Goal: Find contact information: Find contact information

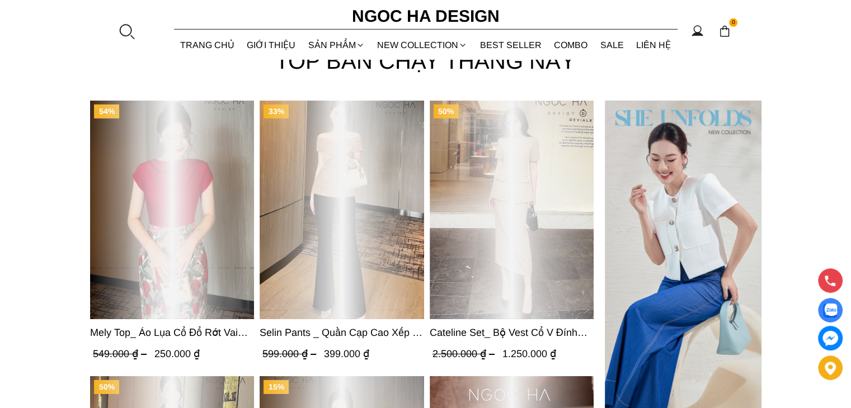
scroll to position [3772, 0]
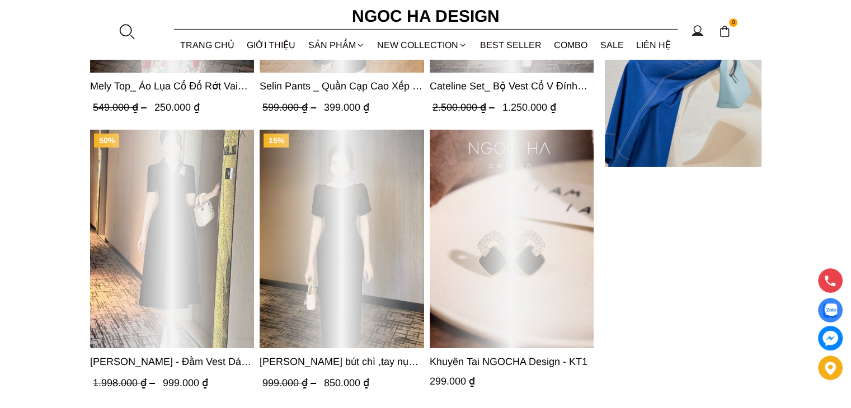
drag, startPoint x: 293, startPoint y: 401, endPoint x: 30, endPoint y: 392, distance: 263.7
copy body "© Bản quyền thuộc về Pancake | Cung cấp bởi Pancake Việt Nam Giỏ hàng Tiếp tục …"
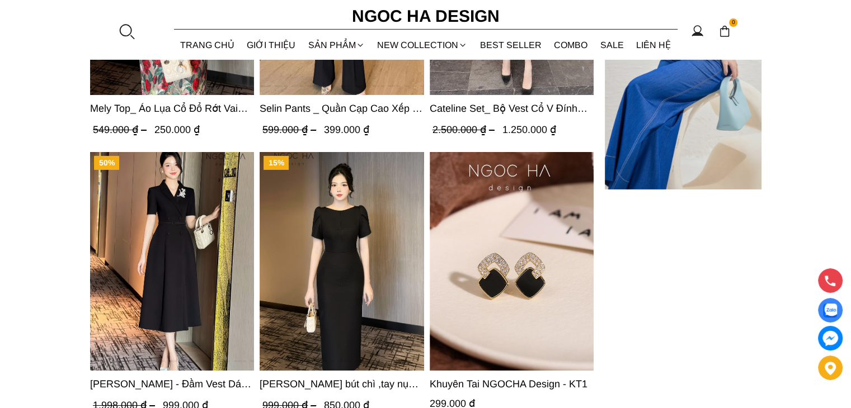
scroll to position [4133, 0]
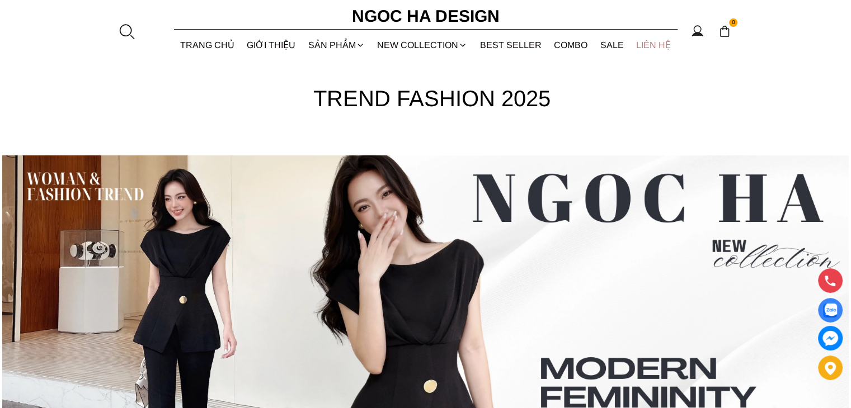
click at [668, 45] on link "LIÊN HỆ" at bounding box center [654, 45] width 48 height 30
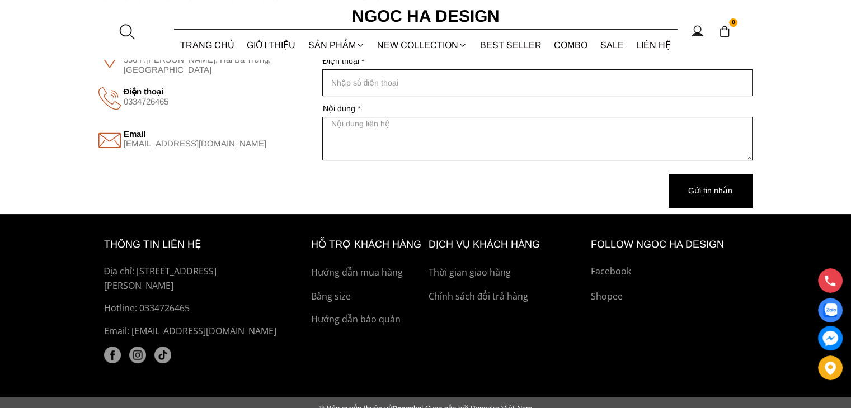
scroll to position [233, 0]
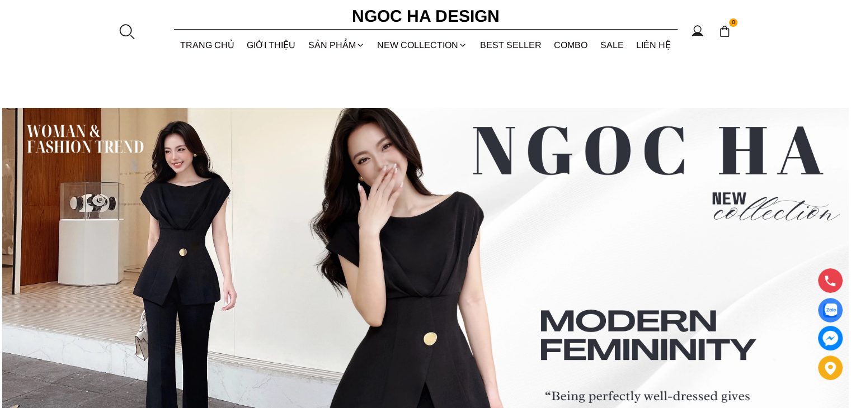
drag, startPoint x: 60, startPoint y: 242, endPoint x: 94, endPoint y: 323, distance: 88.3
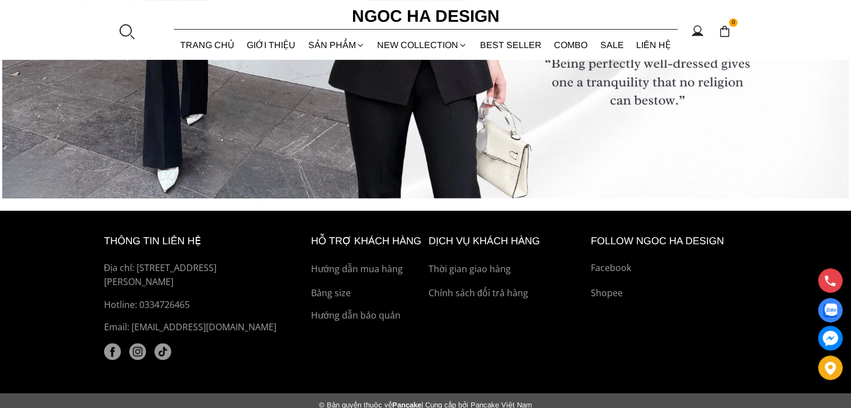
scroll to position [4458, 0]
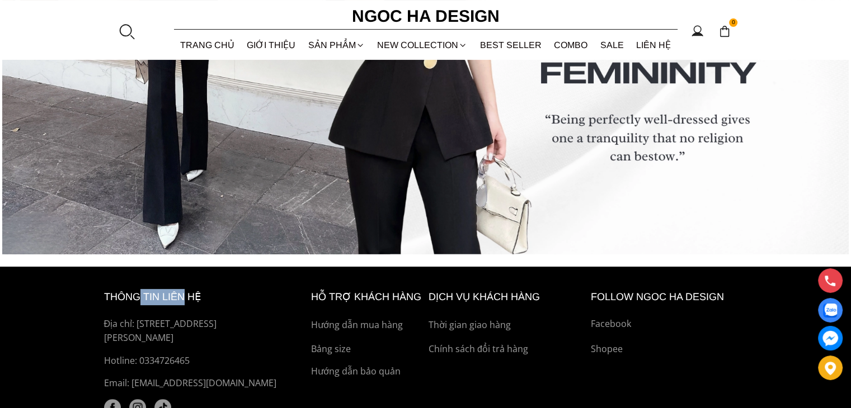
click at [188, 289] on h6 "thông tin liên hệ" at bounding box center [194, 297] width 181 height 16
click at [187, 317] on p "Địa chỉ: [STREET_ADDRESS][PERSON_NAME]" at bounding box center [194, 331] width 181 height 29
drag, startPoint x: 176, startPoint y: 318, endPoint x: 137, endPoint y: 303, distance: 42.2
click at [137, 317] on p "Địa chỉ: [STREET_ADDRESS][PERSON_NAME]" at bounding box center [194, 331] width 181 height 29
